Goal: Transaction & Acquisition: Purchase product/service

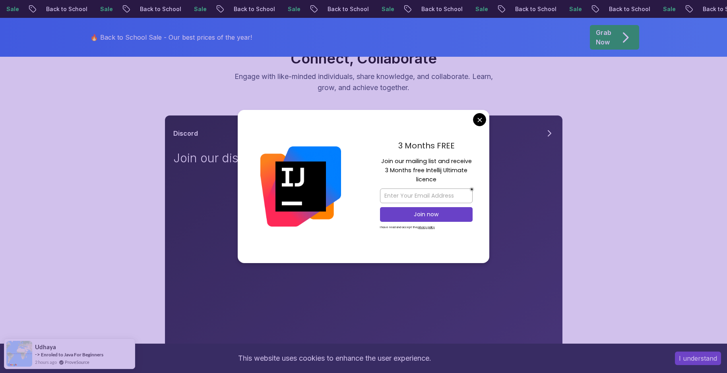
scroll to position [56, 0]
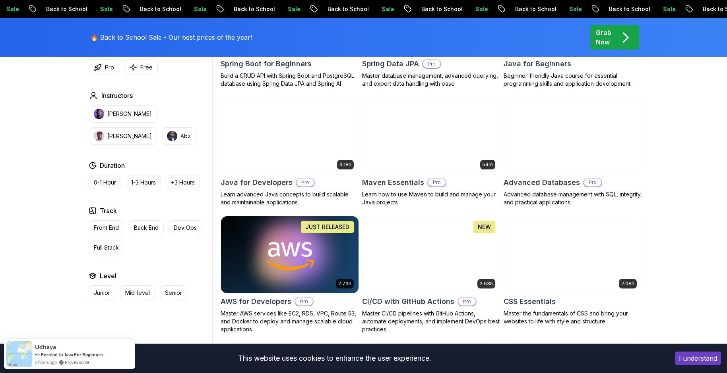
scroll to position [477, 0]
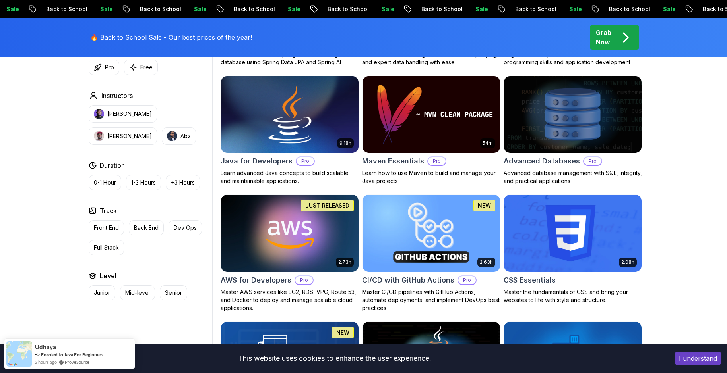
click at [294, 126] on img at bounding box center [289, 114] width 144 height 81
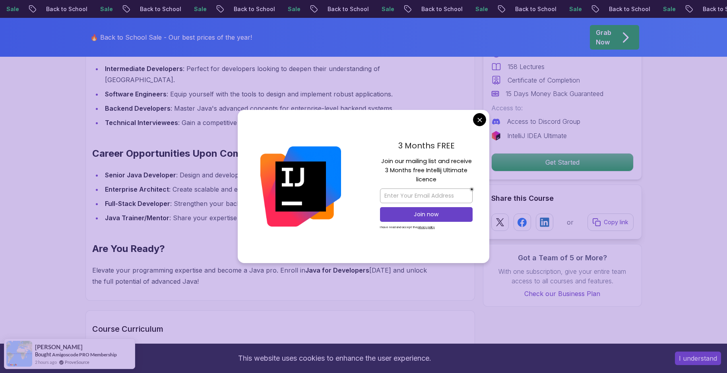
scroll to position [794, 0]
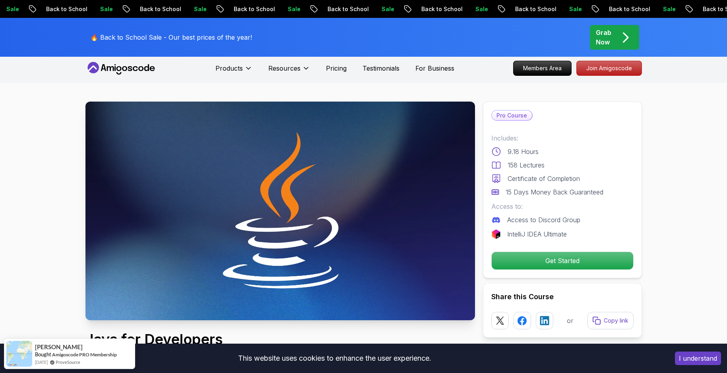
scroll to position [0, 0]
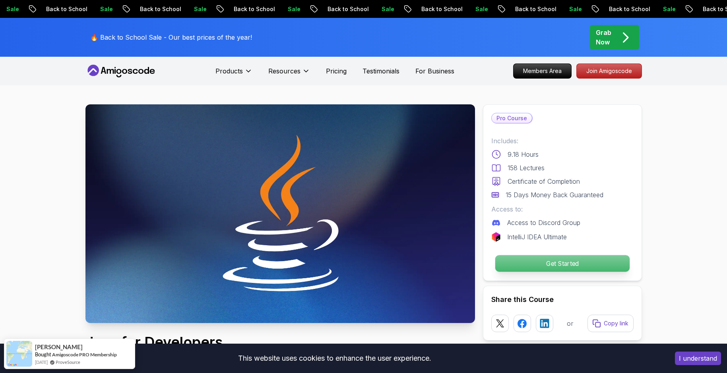
click at [539, 265] on p "Get Started" at bounding box center [562, 263] width 134 height 17
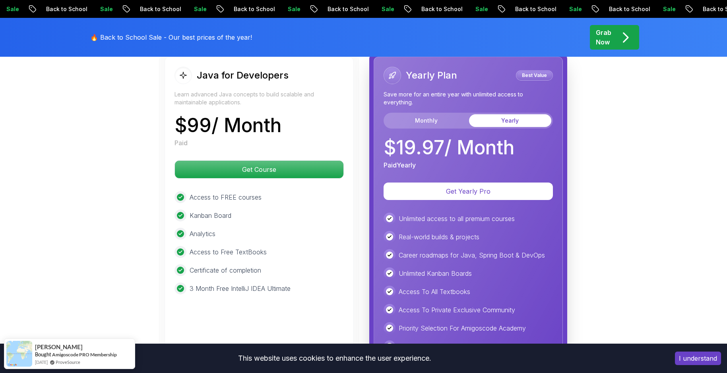
scroll to position [1985, 0]
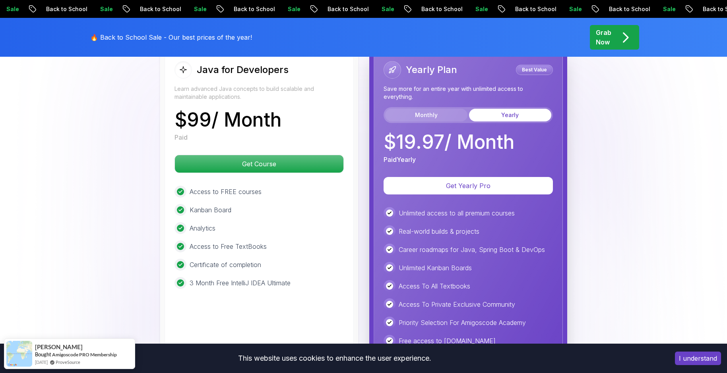
click at [437, 109] on button "Monthly" at bounding box center [426, 115] width 82 height 13
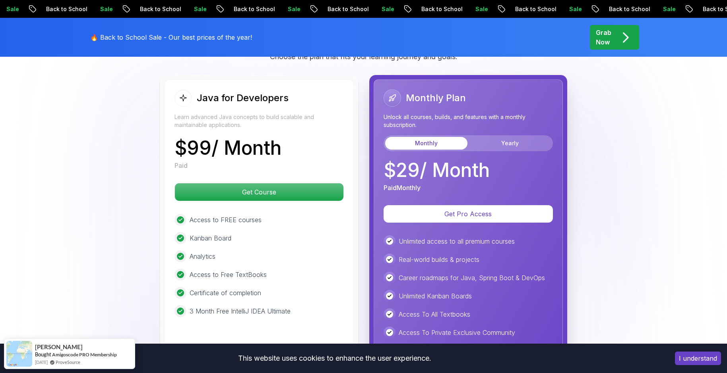
scroll to position [1945, 0]
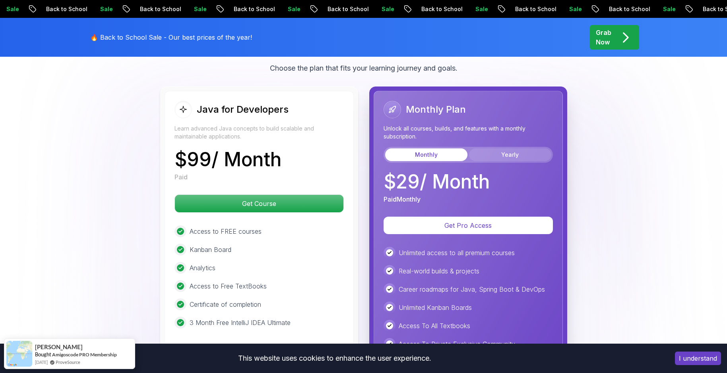
click at [498, 149] on button "Yearly" at bounding box center [510, 155] width 82 height 13
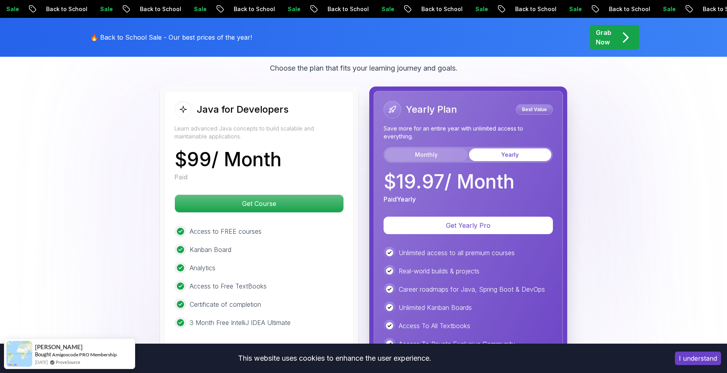
click at [443, 149] on button "Monthly" at bounding box center [426, 155] width 82 height 13
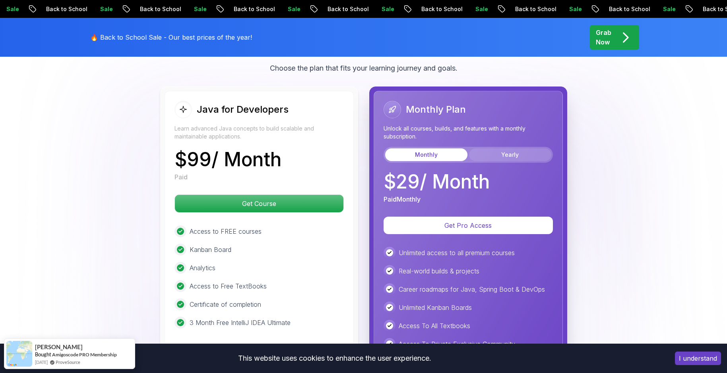
click at [493, 149] on button "Yearly" at bounding box center [510, 155] width 82 height 13
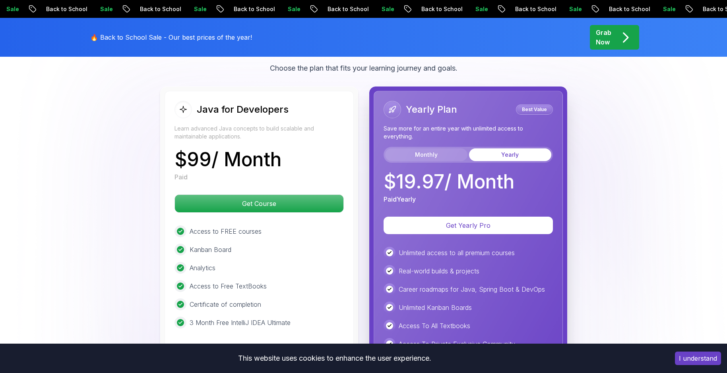
click at [437, 149] on button "Monthly" at bounding box center [426, 155] width 82 height 13
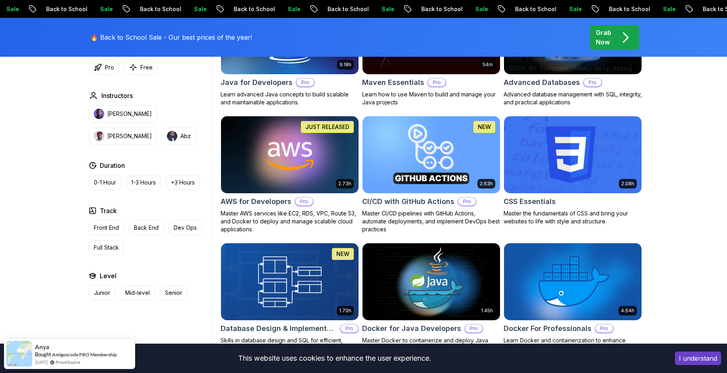
scroll to position [556, 0]
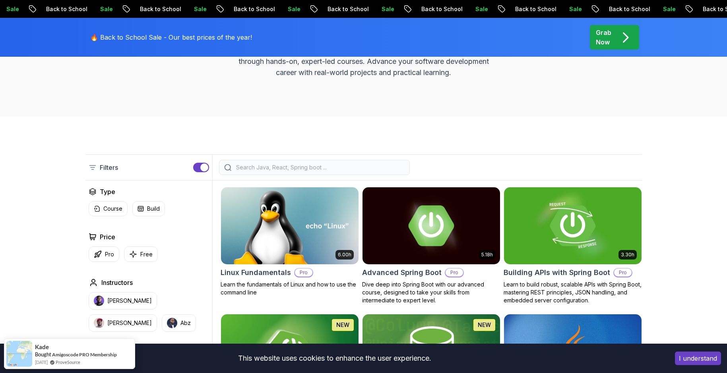
click at [302, 166] on input "search" at bounding box center [319, 168] width 170 height 8
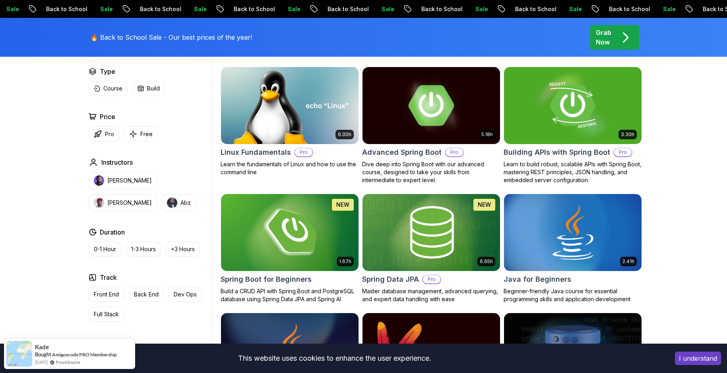
scroll to position [238, 0]
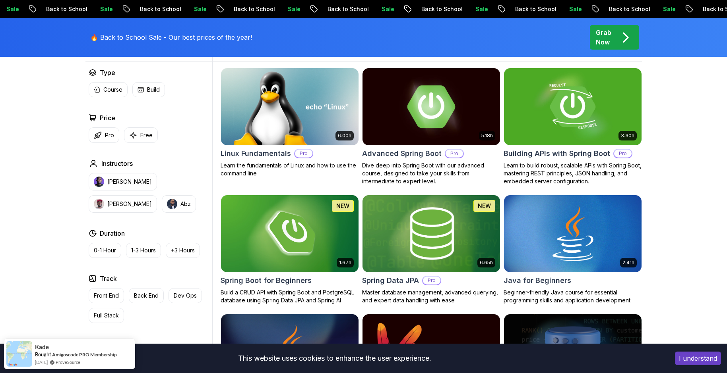
click at [432, 108] on img at bounding box center [431, 106] width 144 height 81
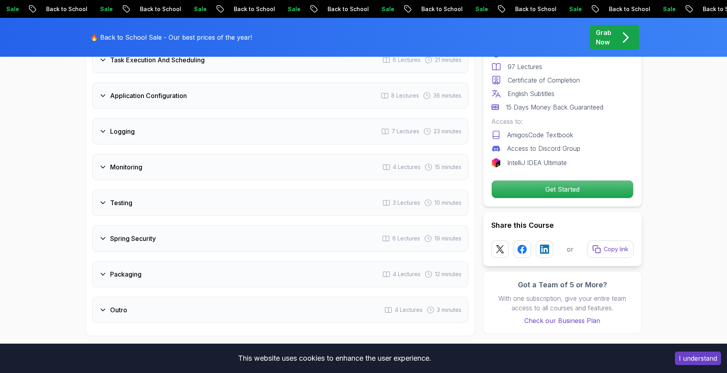
scroll to position [1351, 0]
